Goal: Information Seeking & Learning: Find specific fact

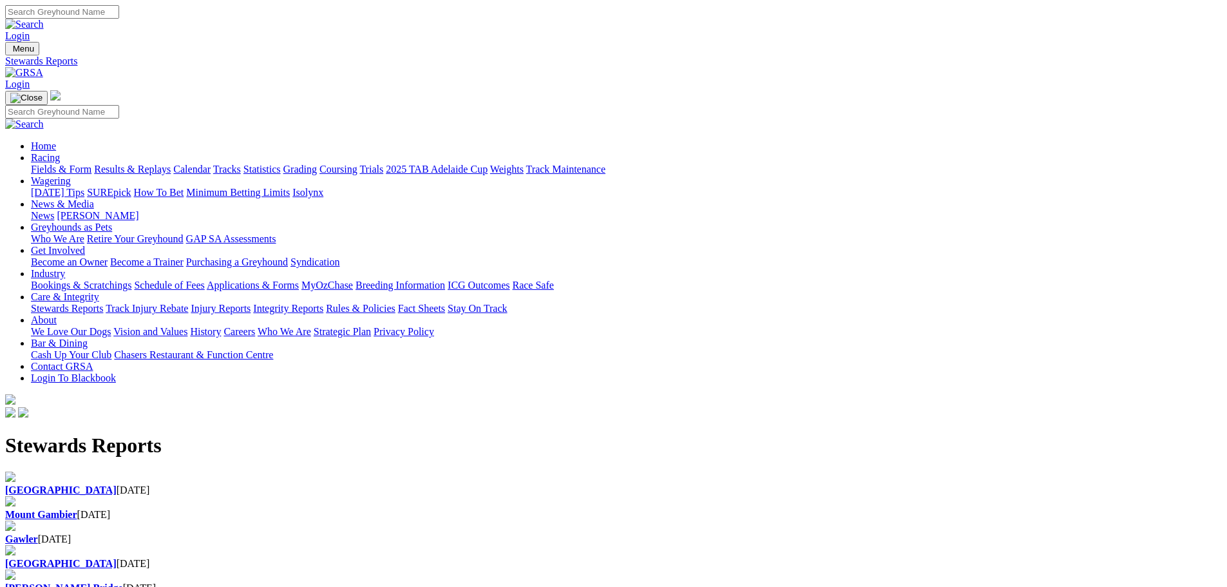
click at [579, 533] on div "Gawler [DATE]" at bounding box center [613, 539] width 1216 height 12
click at [432, 509] on div "Mount Gambier 28 Sep 2025" at bounding box center [613, 515] width 1216 height 12
click at [117, 484] on b "[GEOGRAPHIC_DATA]" at bounding box center [60, 489] width 111 height 11
